Goal: Communication & Community: Answer question/provide support

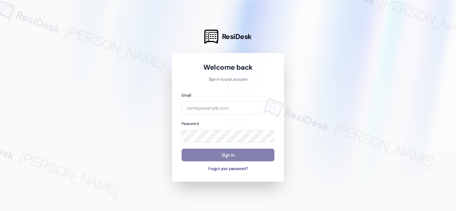
type input "automated-surveys-twelve_rivers_management-[PERSON_NAME].acueza@twelve_rivers_[…"
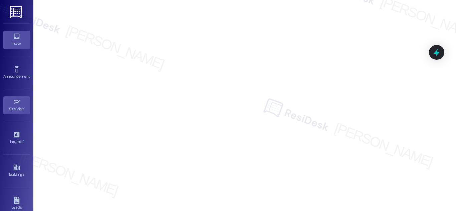
click at [13, 37] on icon at bounding box center [16, 36] width 7 height 7
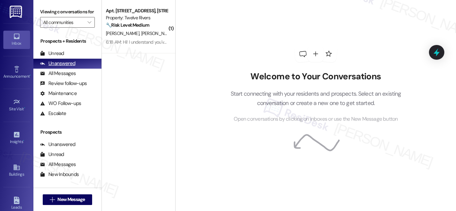
click at [64, 67] on div "Unanswered" at bounding box center [57, 63] width 35 height 7
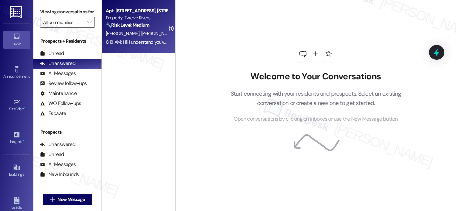
click at [124, 33] on span "[PERSON_NAME]" at bounding box center [123, 33] width 35 height 6
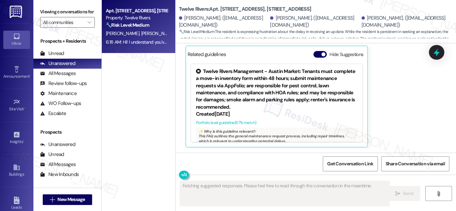
scroll to position [7217, 0]
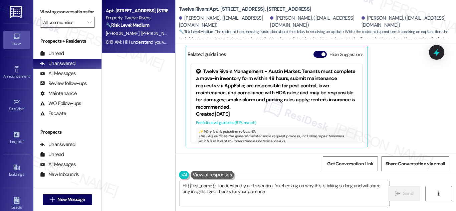
type textarea "Hi {{first_name}}, I understand your frustration. I'm checking on why this is t…"
click at [126, 138] on div "Apt. [STREET_ADDRESS], [STREET_ADDRESS] Property: Twelve Rivers 🔧 Risk Level: M…" at bounding box center [138, 82] width 73 height 164
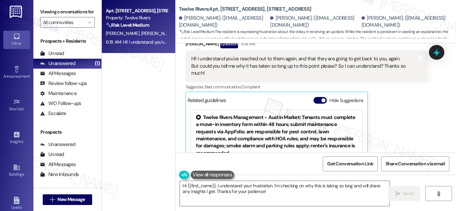
scroll to position [7101, 0]
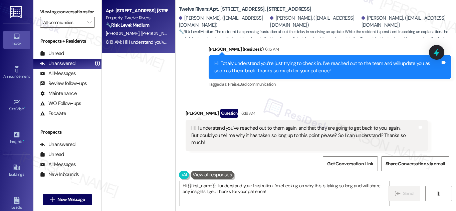
click at [341, 111] on div "Received via SMS [PERSON_NAME] Question 6:18 AM Hi! I understand you've reached…" at bounding box center [316, 181] width 281 height 174
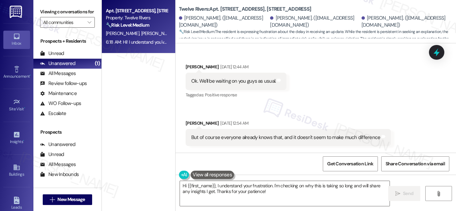
scroll to position [5333, 0]
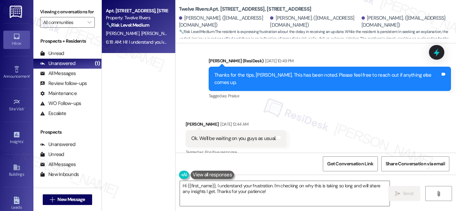
drag, startPoint x: 456, startPoint y: 124, endPoint x: 456, endPoint y: 119, distance: 4.7
drag, startPoint x: 456, startPoint y: 123, endPoint x: 455, endPoint y: 119, distance: 3.7
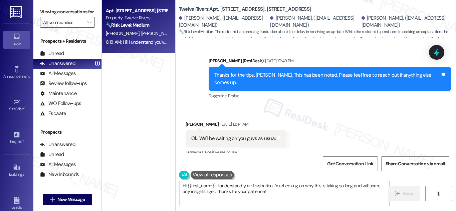
drag, startPoint x: 454, startPoint y: 91, endPoint x: 456, endPoint y: 7, distance: 83.5
click at [456, 13] on input "Start a chat with Grammarly AI" at bounding box center [228, 105] width 456 height 211
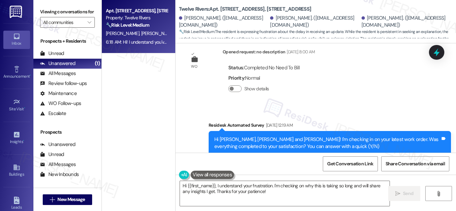
scroll to position [438, 0]
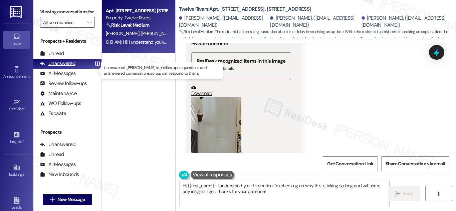
click at [69, 67] on div "Unanswered" at bounding box center [57, 63] width 35 height 7
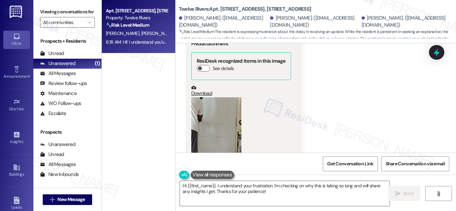
click at [138, 20] on div "Property: Twelve Rivers" at bounding box center [137, 17] width 62 height 7
click at [224, 6] on b "Twelve Rivers: Apt. [STREET_ADDRESS], [STREET_ADDRESS]" at bounding box center [245, 9] width 132 height 7
drag, startPoint x: 224, startPoint y: 5, endPoint x: 232, endPoint y: 5, distance: 8.0
click at [232, 6] on b "Twelve Rivers: Apt. [STREET_ADDRESS], [STREET_ADDRESS]" at bounding box center [245, 9] width 132 height 7
copy b "1815 Golden"
